Goal: Check status: Check status

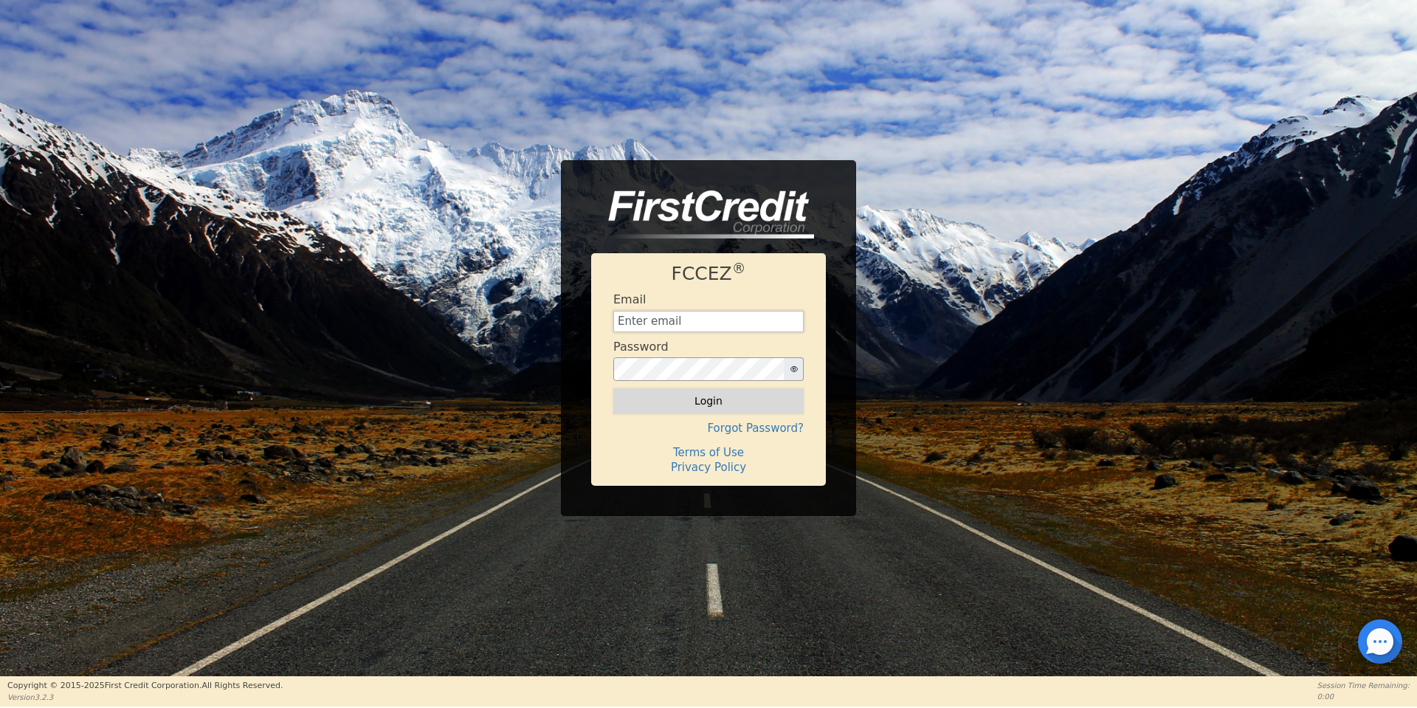
type input "[EMAIL_ADDRESS][DOMAIN_NAME]"
click at [716, 398] on button "Login" at bounding box center [708, 400] width 190 height 25
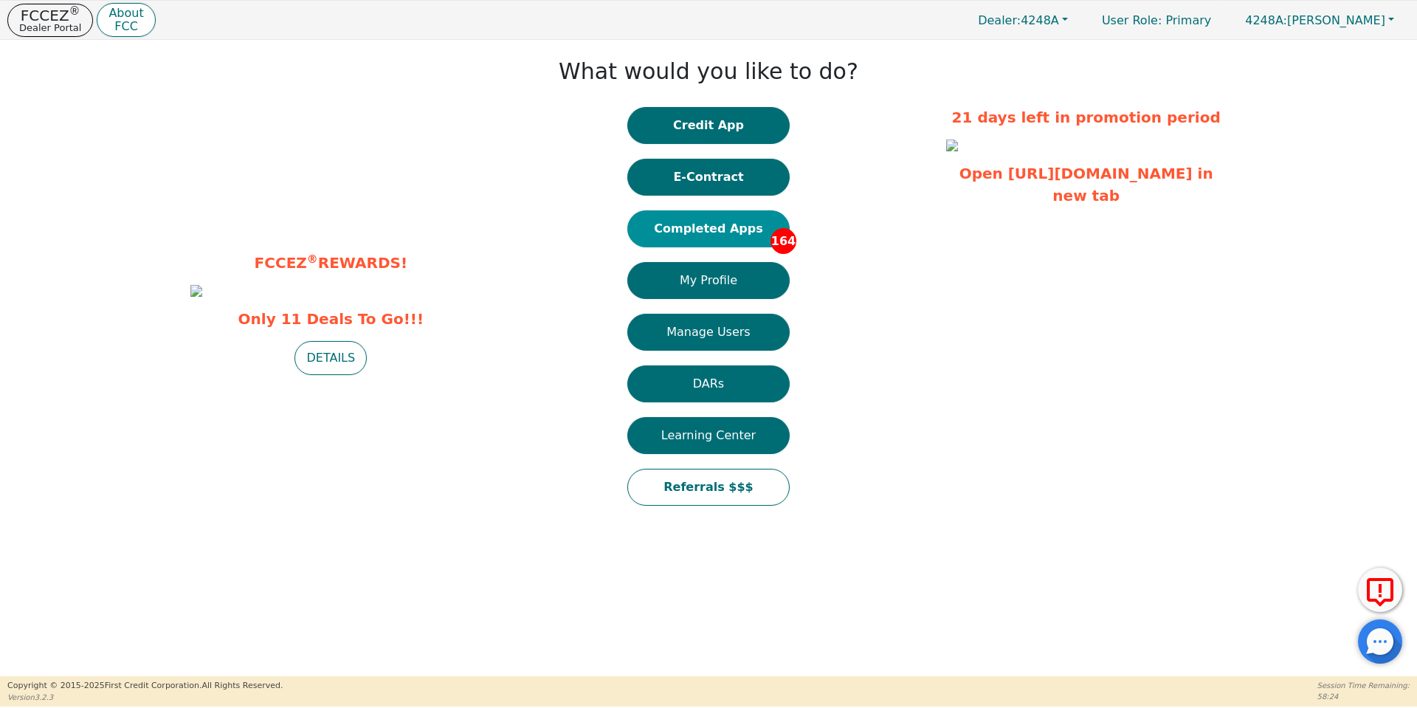
click at [662, 238] on button "Completed Apps 164" at bounding box center [708, 228] width 162 height 37
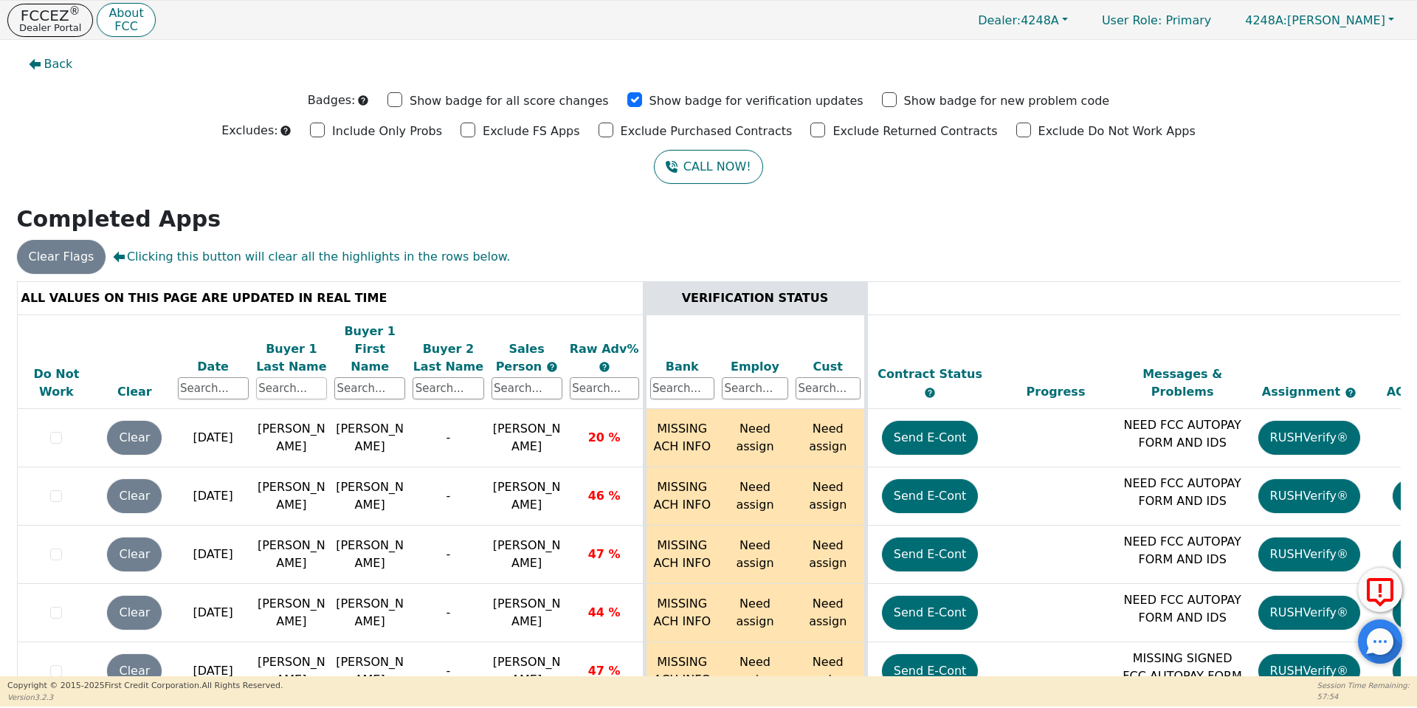
click at [291, 377] on input "text" at bounding box center [291, 388] width 71 height 22
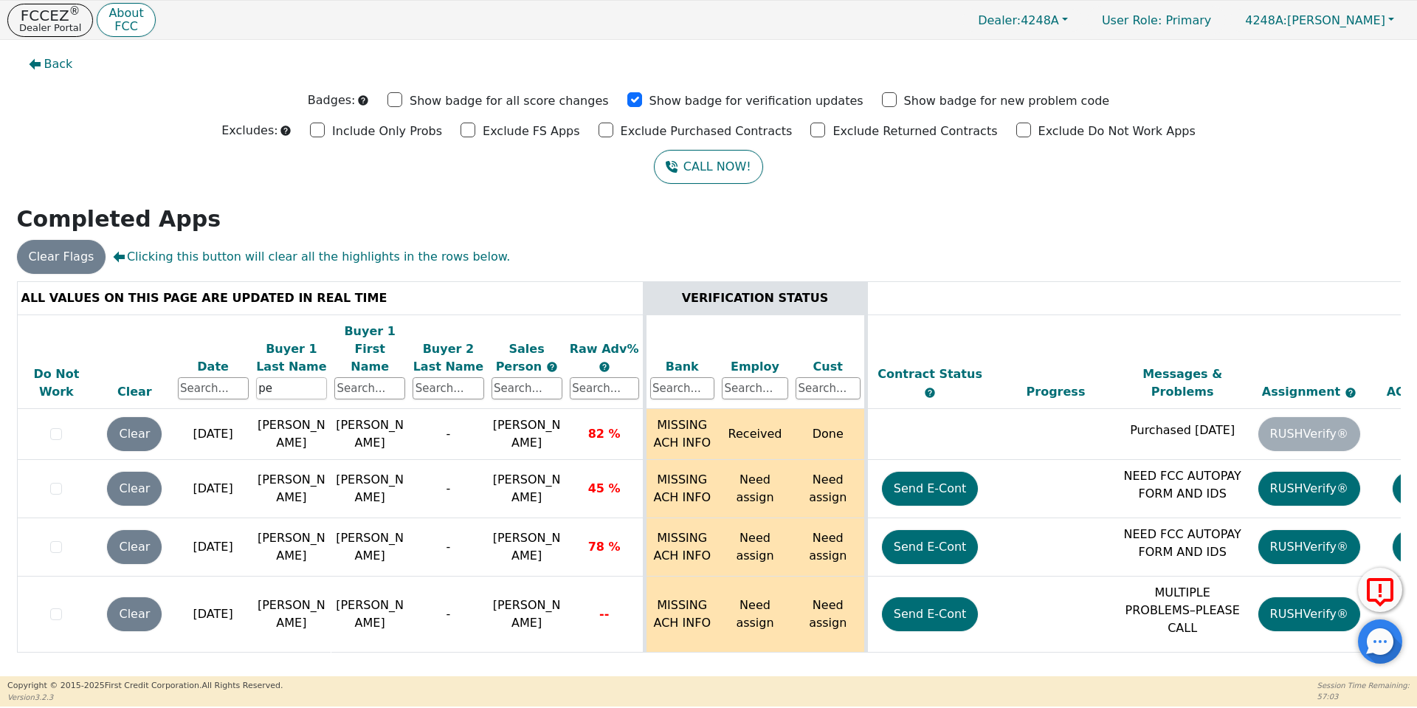
type input "p"
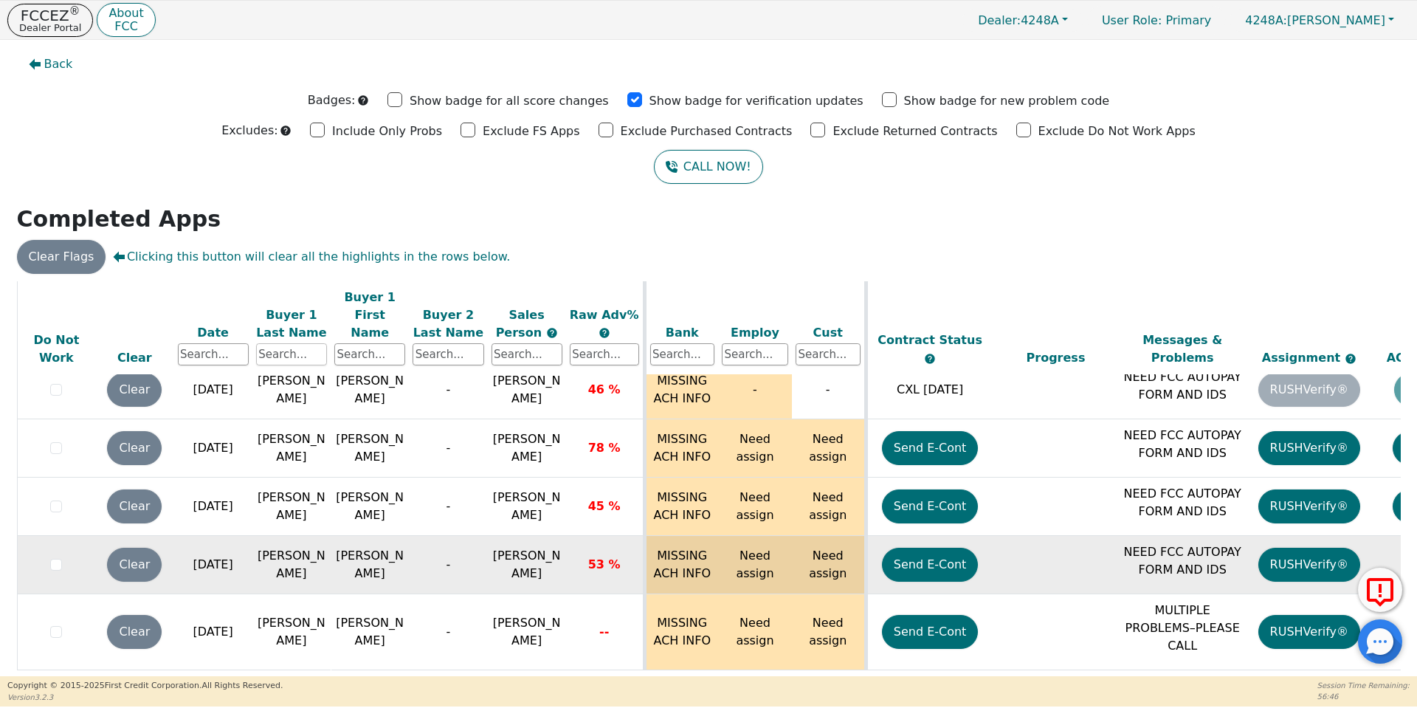
scroll to position [9252, 0]
